Goal: Task Accomplishment & Management: Manage account settings

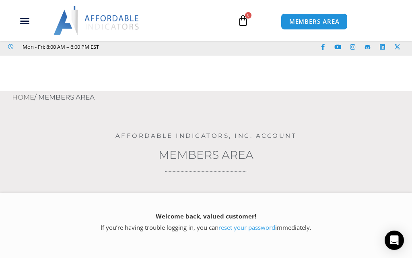
scroll to position [144, 0]
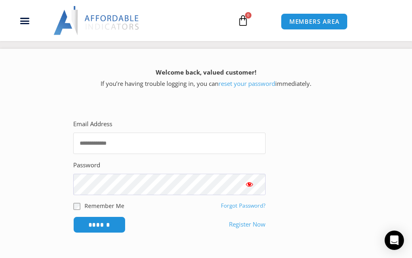
click at [183, 140] on input "Email Address" at bounding box center [169, 142] width 192 height 21
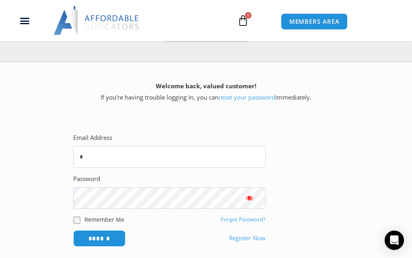
scroll to position [134, 0]
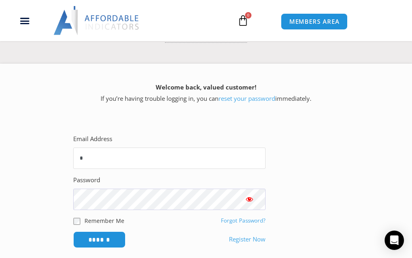
type input "*"
click at [250, 100] on link "reset your password" at bounding box center [247, 98] width 57 height 8
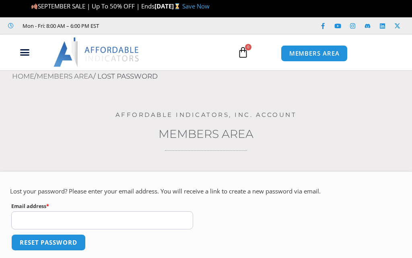
scroll to position [30, 0]
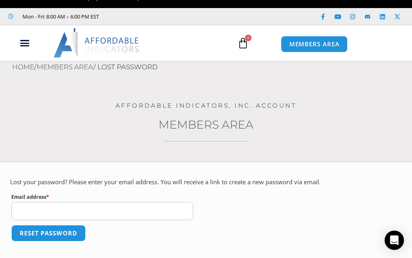
click at [157, 207] on input "Email address * Required" at bounding box center [102, 211] width 182 height 18
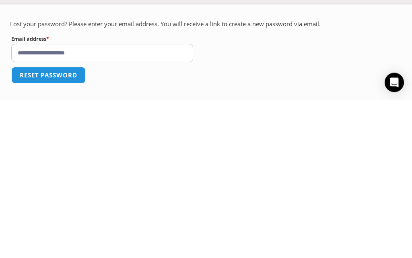
type input "**********"
click at [67, 225] on button "Reset password" at bounding box center [48, 233] width 74 height 17
